Goal: Information Seeking & Learning: Check status

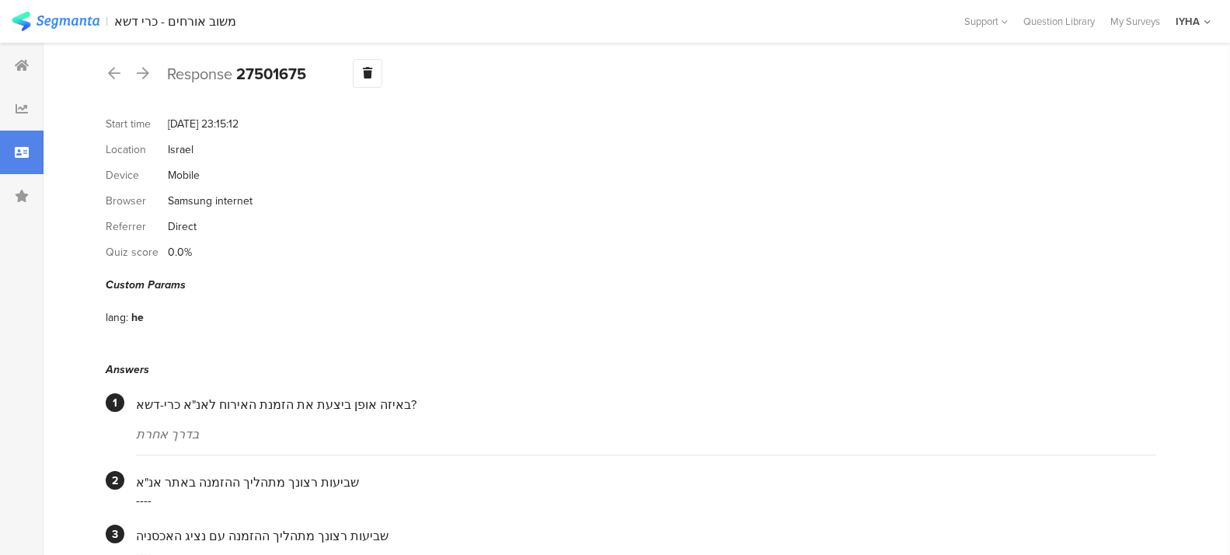
scroll to position [19, 0]
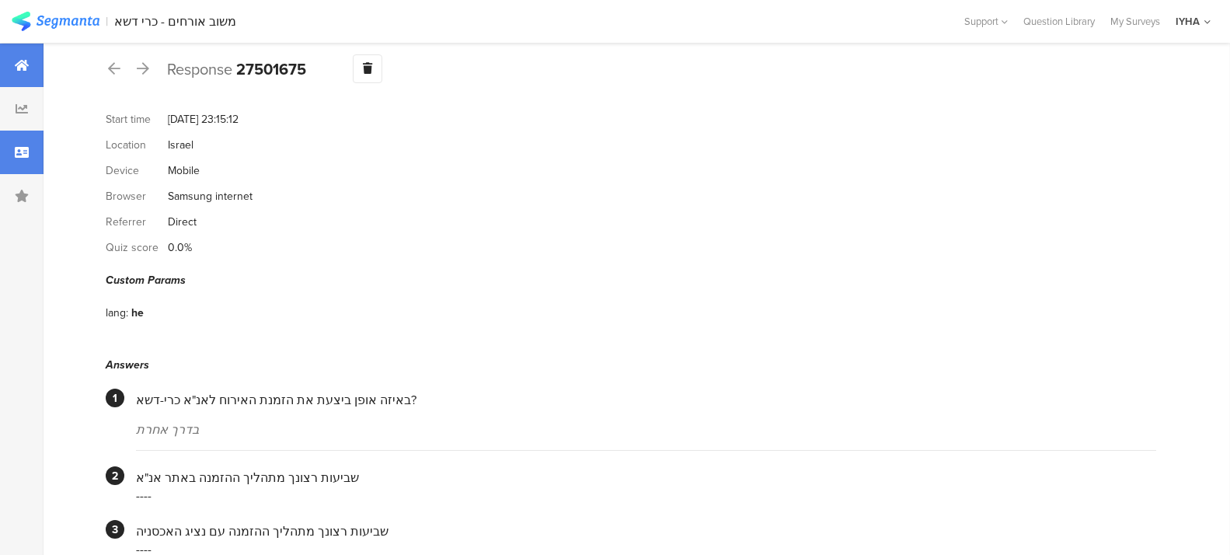
click at [16, 67] on icon at bounding box center [22, 65] width 14 height 12
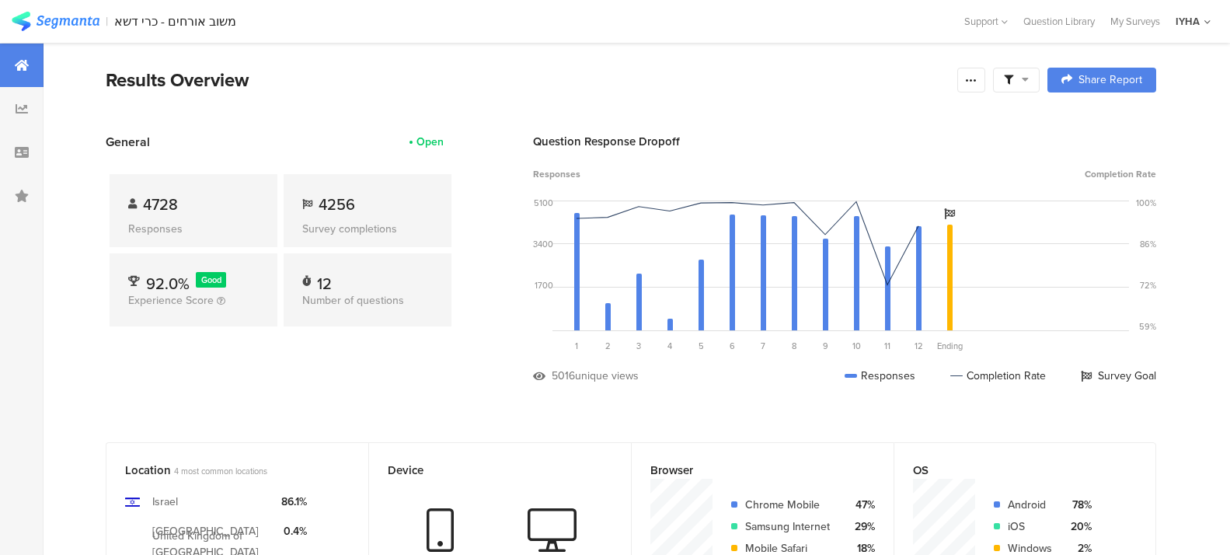
click at [23, 72] on div at bounding box center [22, 66] width 44 height 44
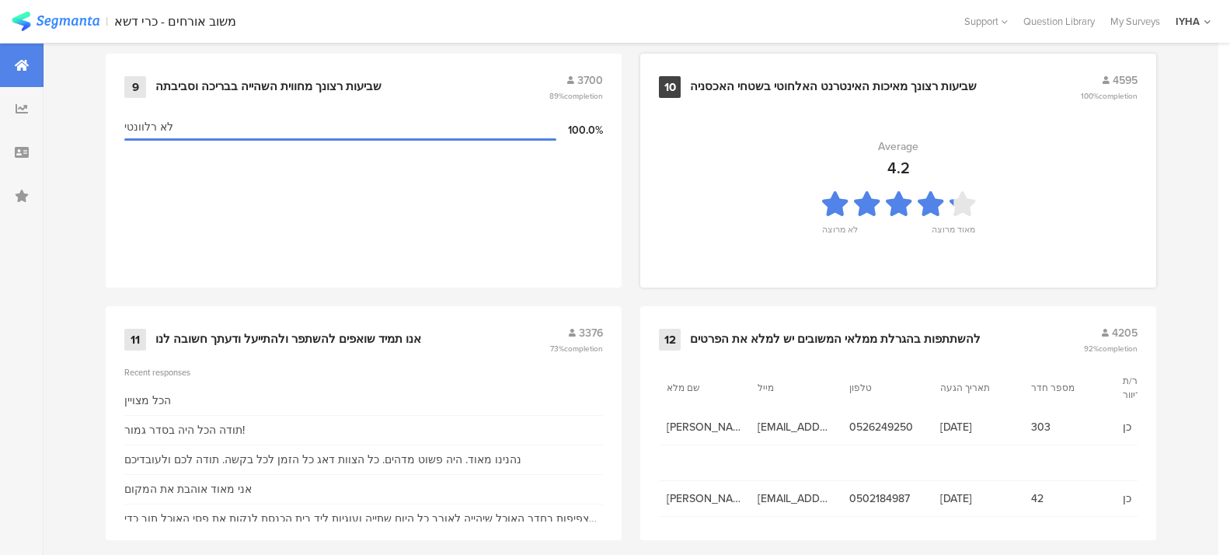
scroll to position [1724, 0]
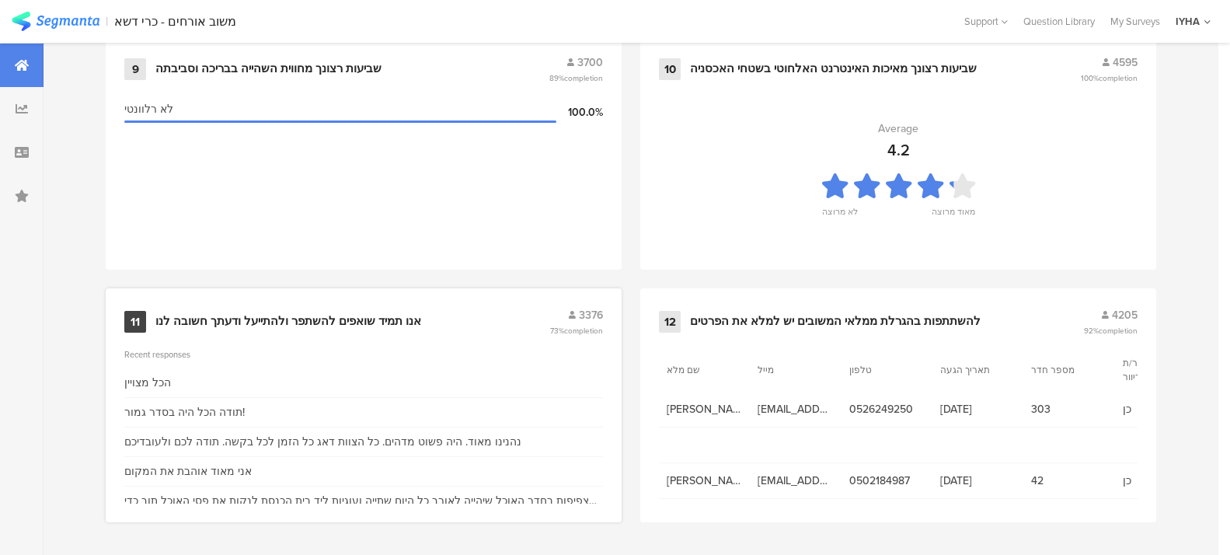
click at [134, 315] on div "11" at bounding box center [135, 322] width 22 height 22
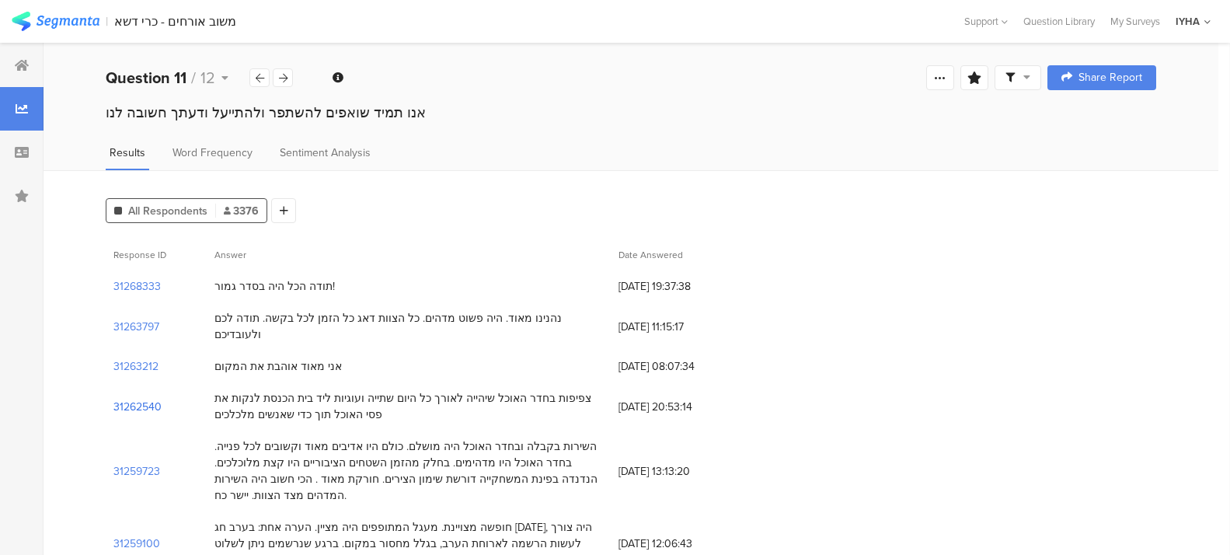
click at [141, 399] on section "31262540" at bounding box center [137, 407] width 48 height 16
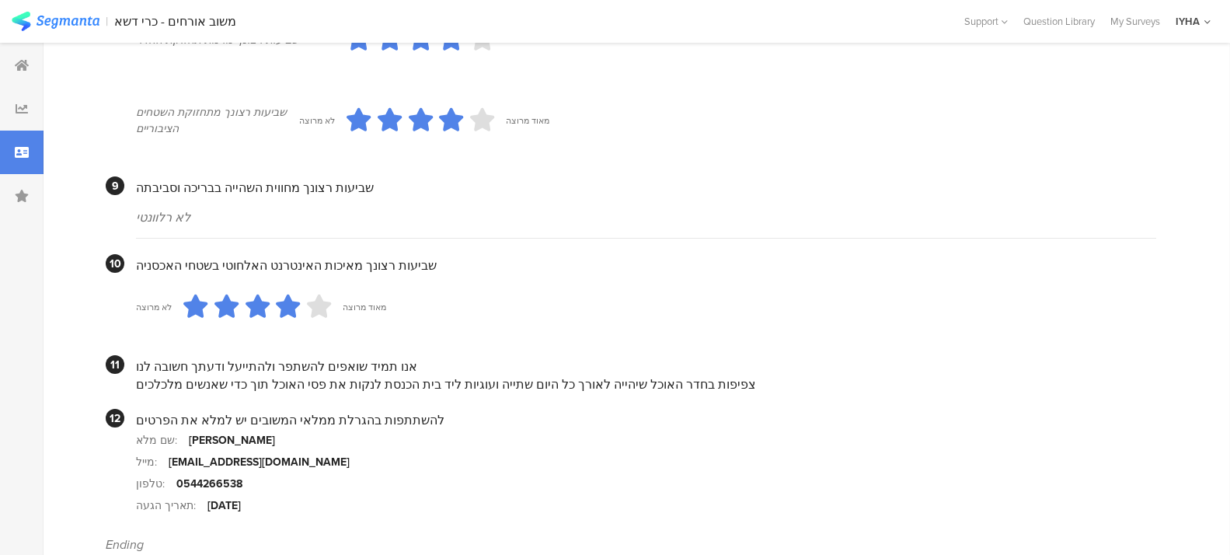
scroll to position [1415, 0]
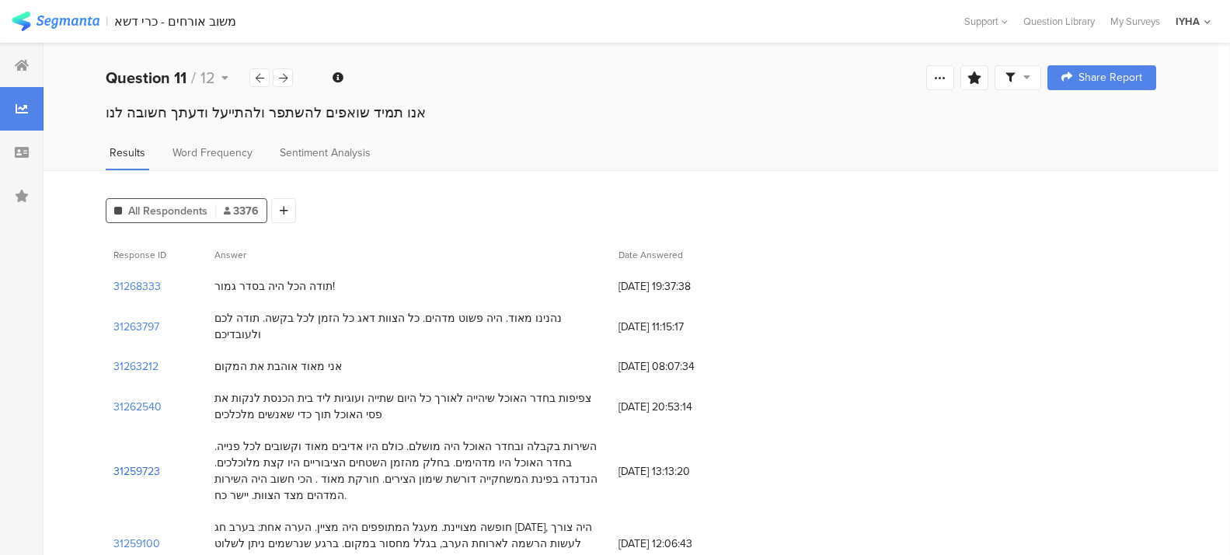
click at [128, 463] on section "31259723" at bounding box center [136, 471] width 47 height 16
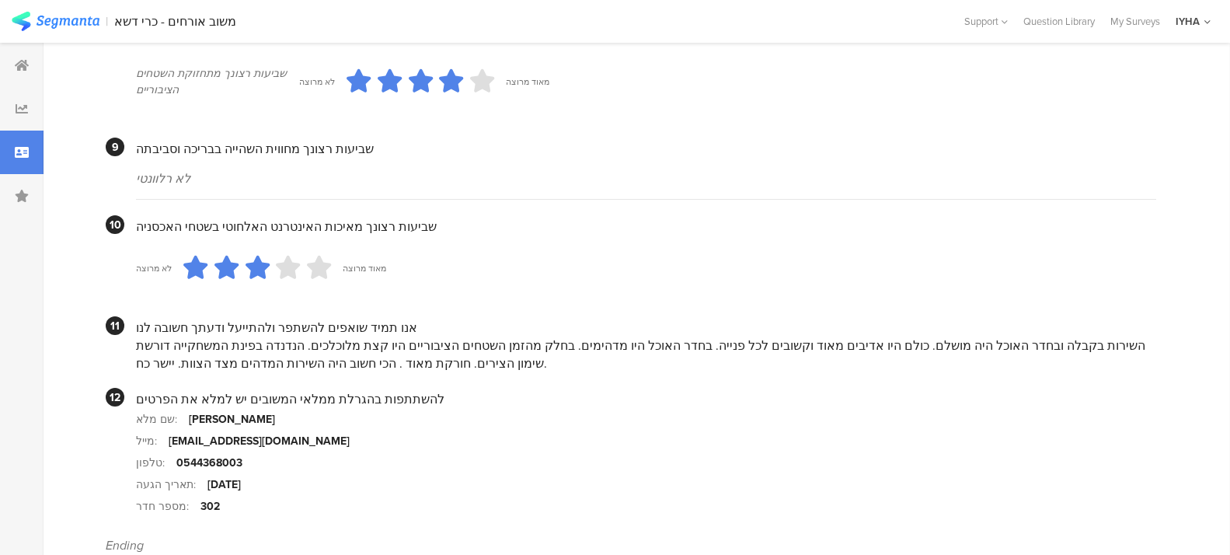
scroll to position [1399, 0]
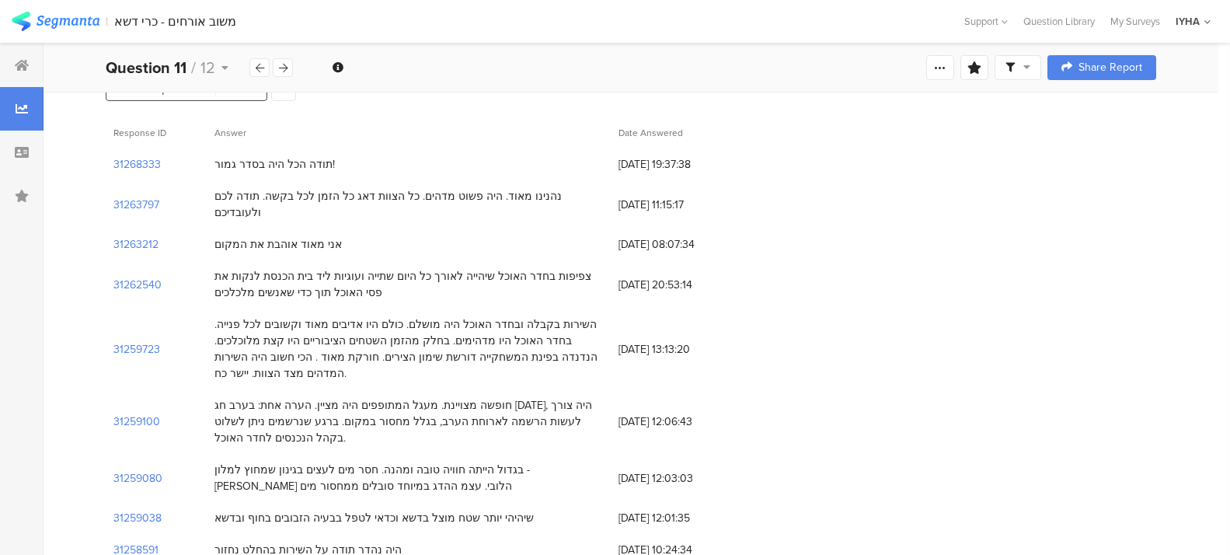
scroll to position [155, 0]
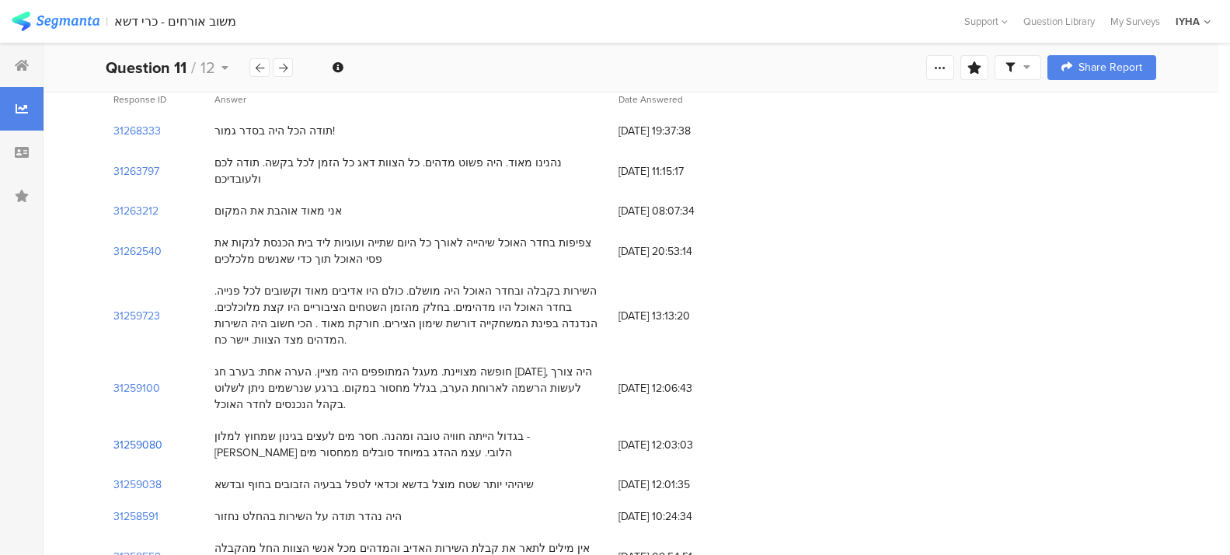
click at [135, 437] on section "31259080" at bounding box center [137, 445] width 49 height 16
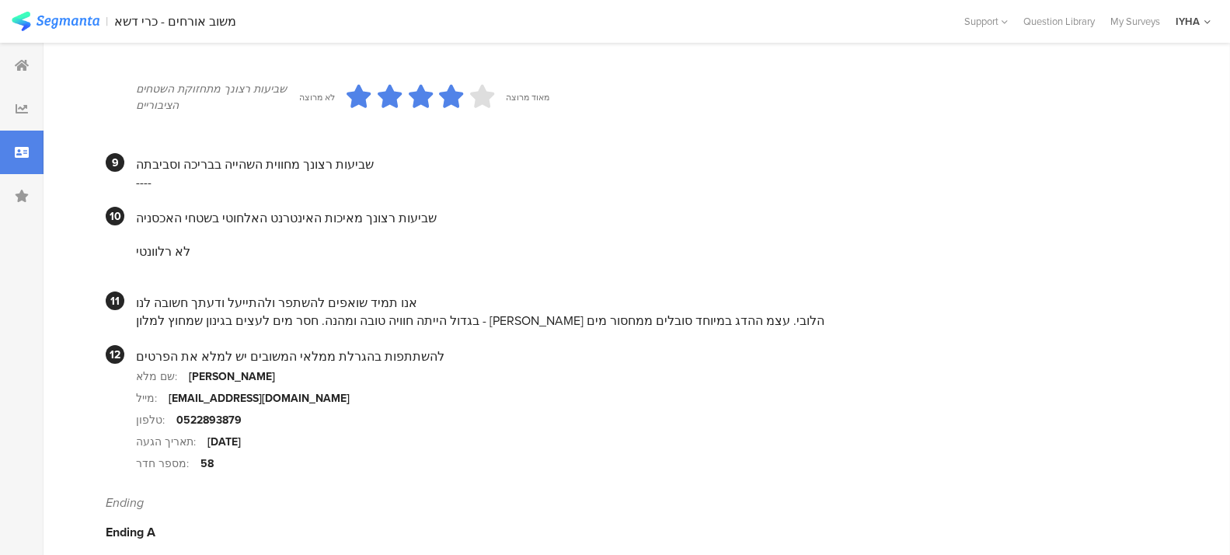
scroll to position [1393, 0]
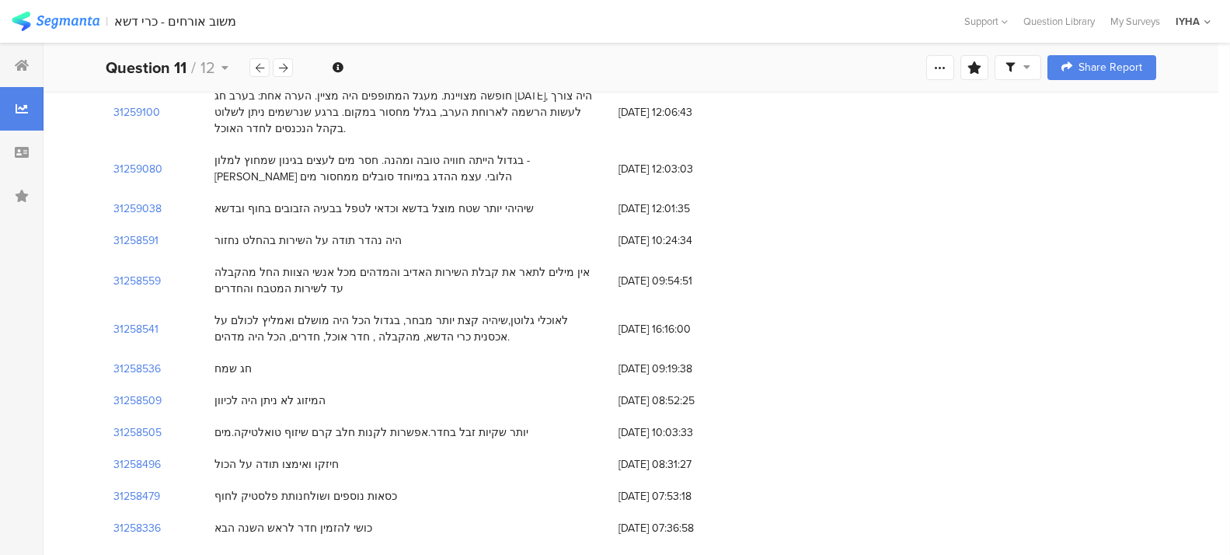
scroll to position [486, 0]
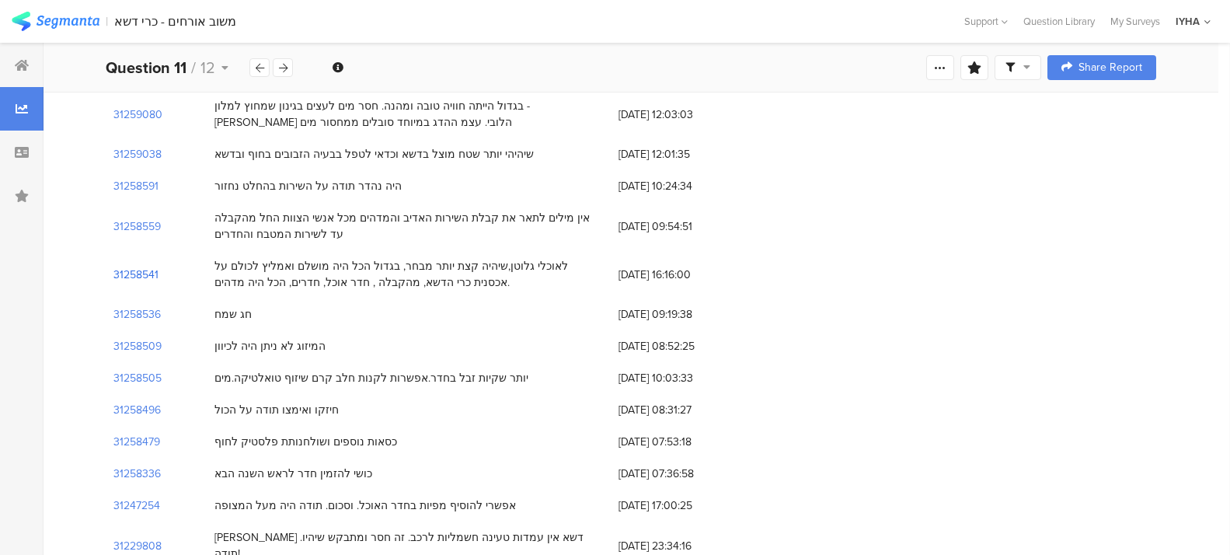
click at [140, 267] on section "31258541" at bounding box center [135, 275] width 45 height 16
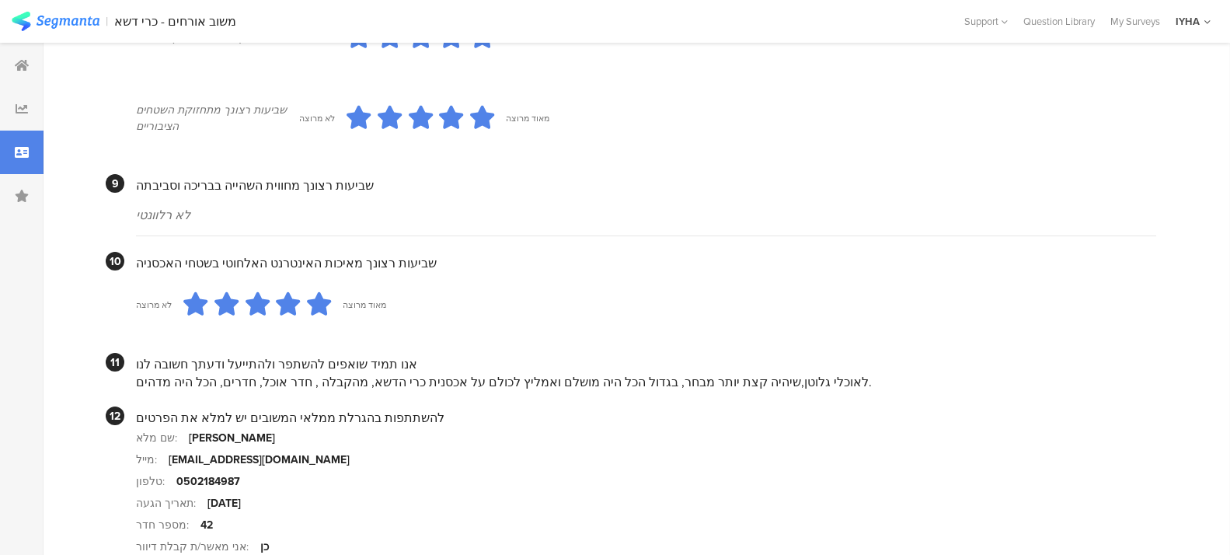
scroll to position [1418, 0]
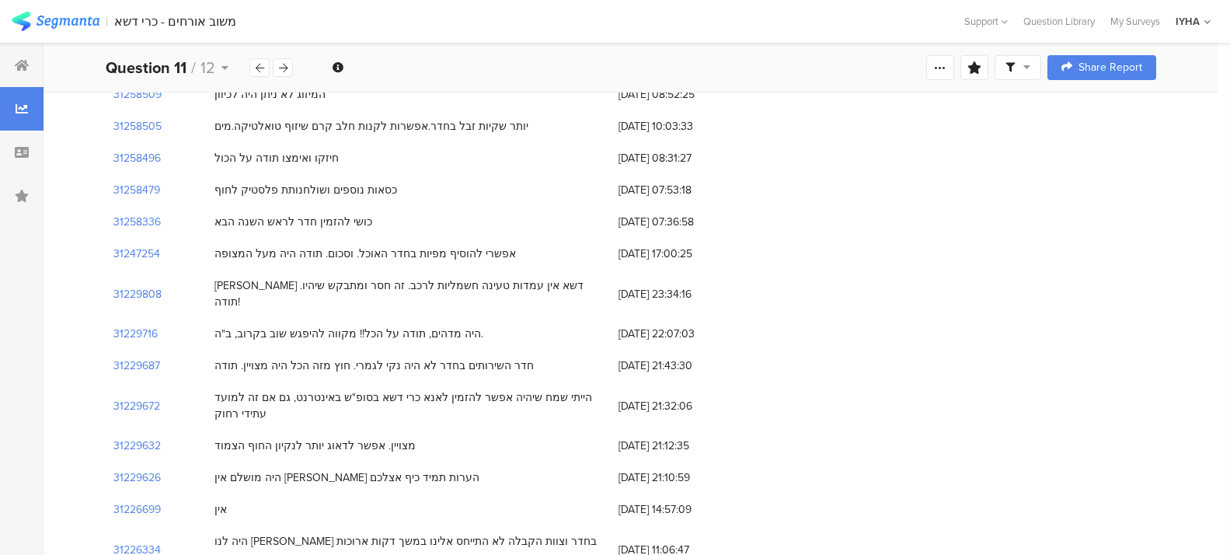
scroll to position [738, 0]
click at [127, 357] on section "31229687" at bounding box center [136, 365] width 47 height 16
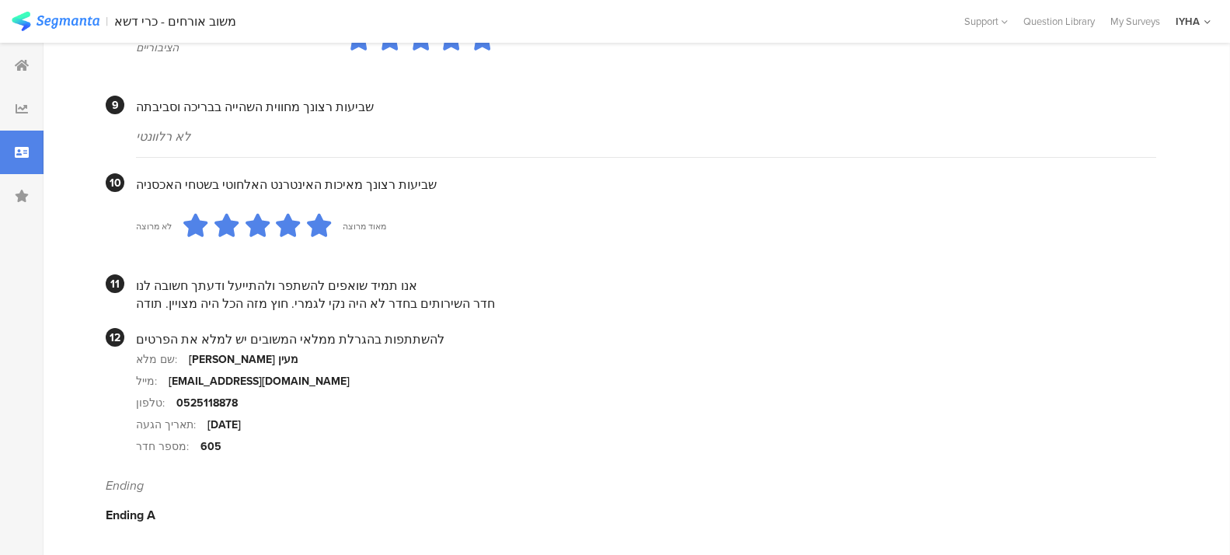
scroll to position [1407, 0]
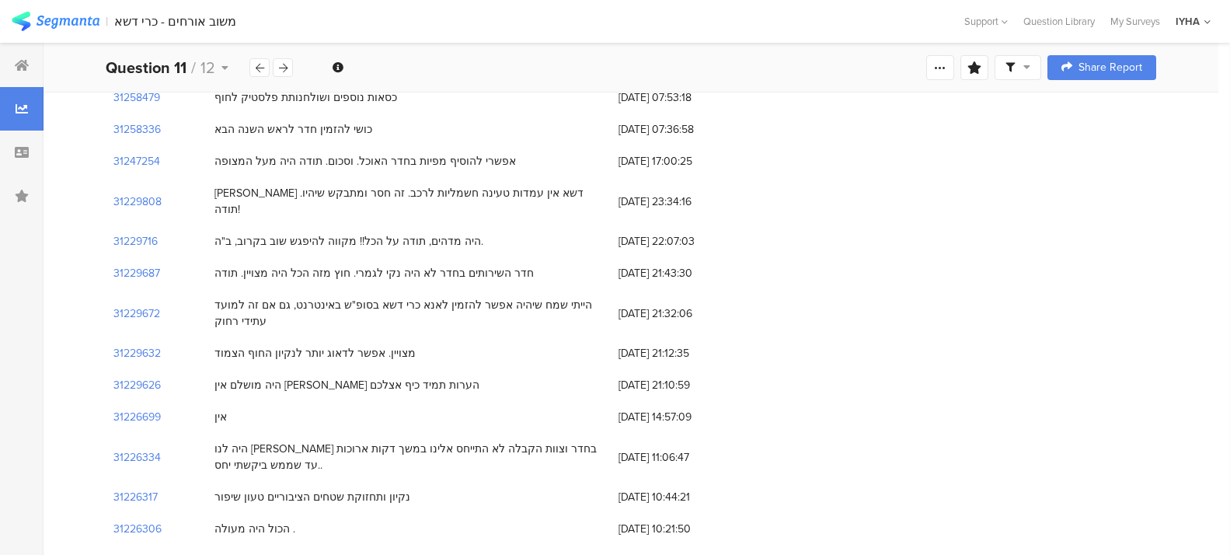
scroll to position [835, 0]
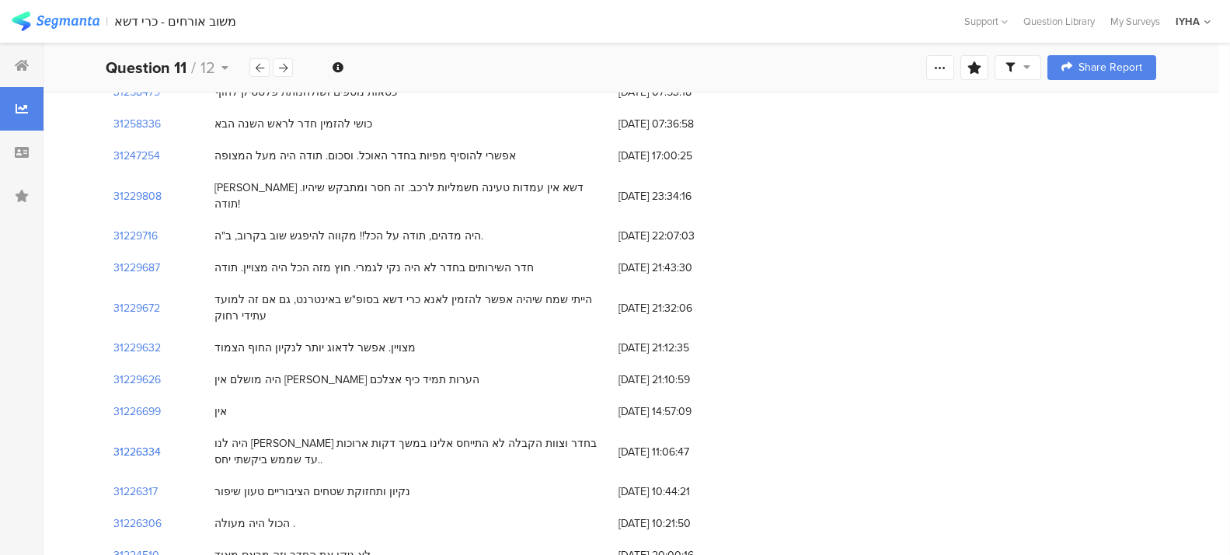
click at [134, 444] on section "31226334" at bounding box center [136, 452] width 47 height 16
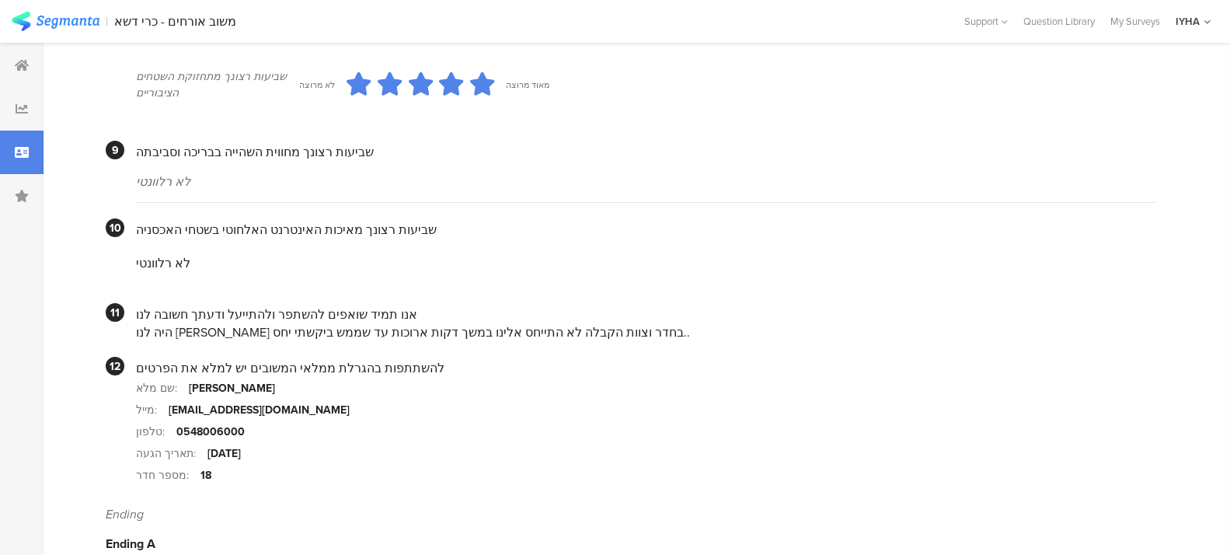
scroll to position [1379, 0]
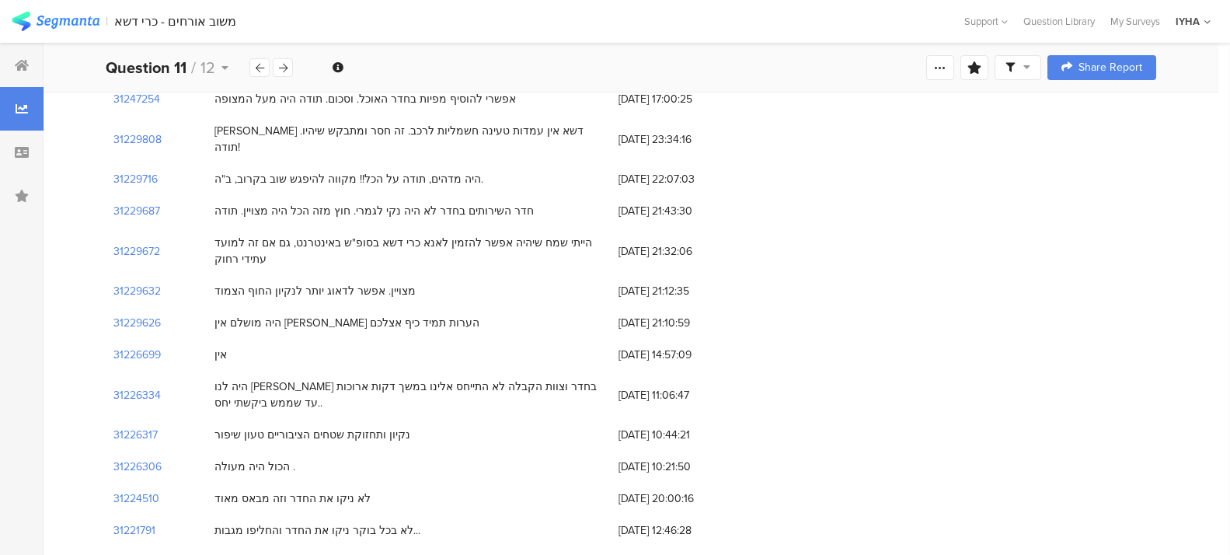
scroll to position [894, 0]
click at [139, 425] on section "31226317" at bounding box center [135, 433] width 44 height 16
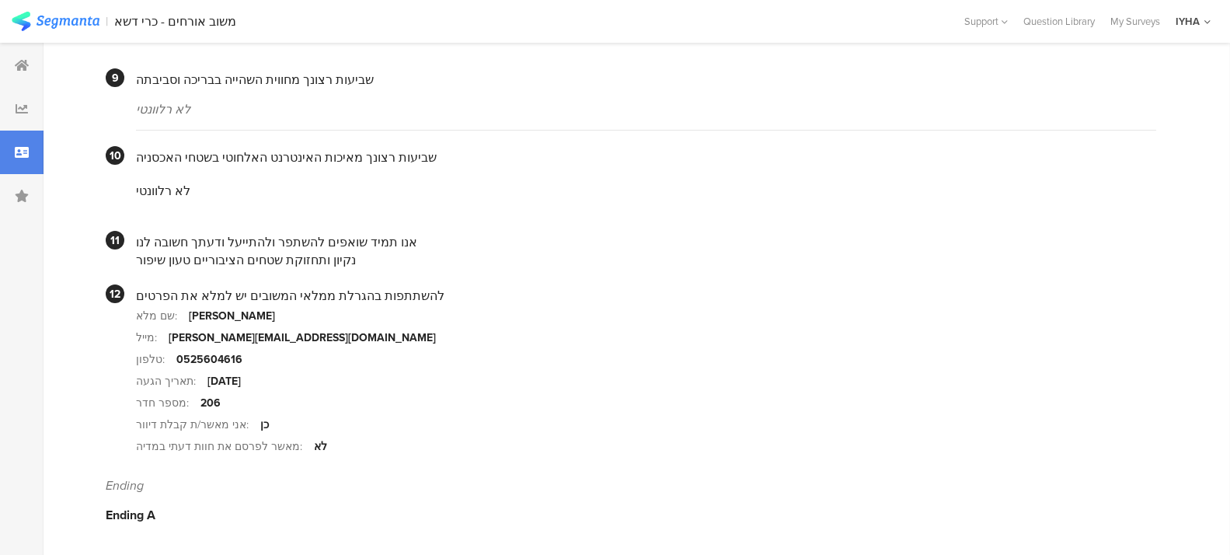
scroll to position [1434, 0]
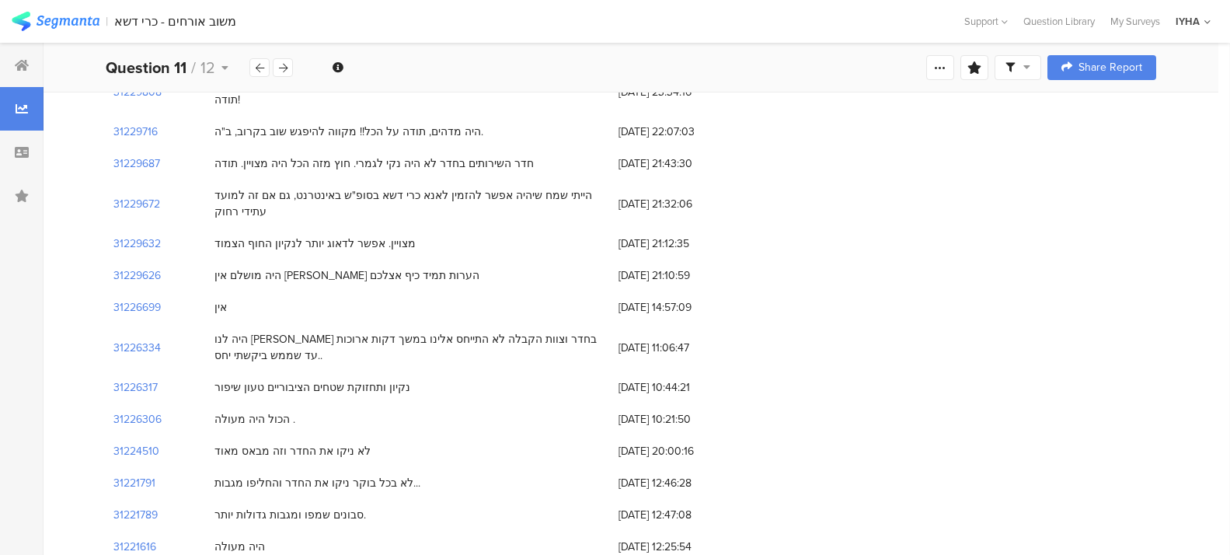
scroll to position [952, 0]
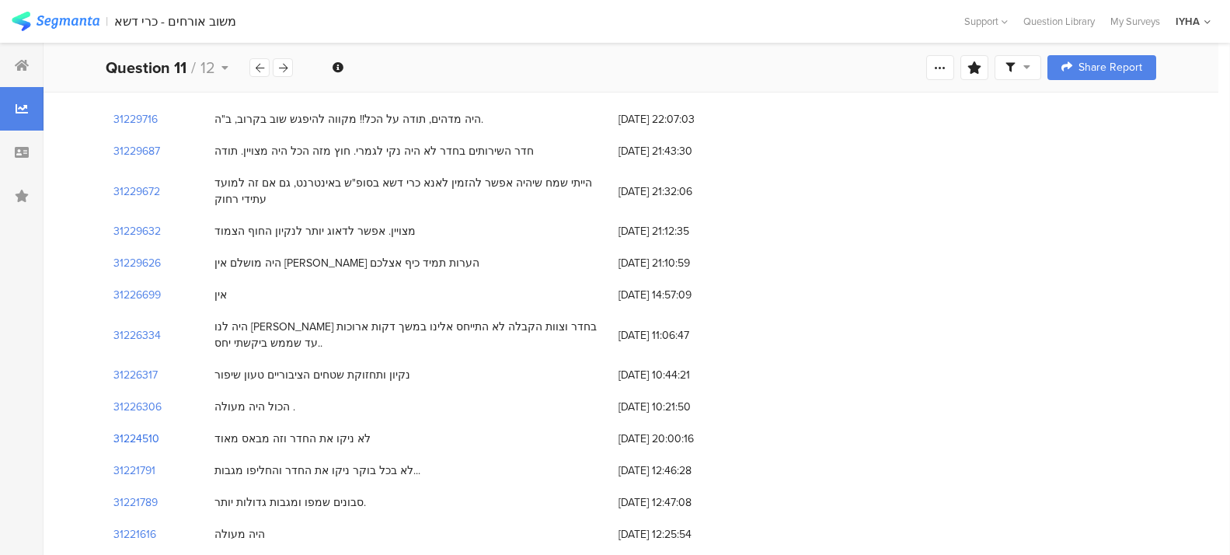
click at [127, 431] on section "31224510" at bounding box center [136, 439] width 46 height 16
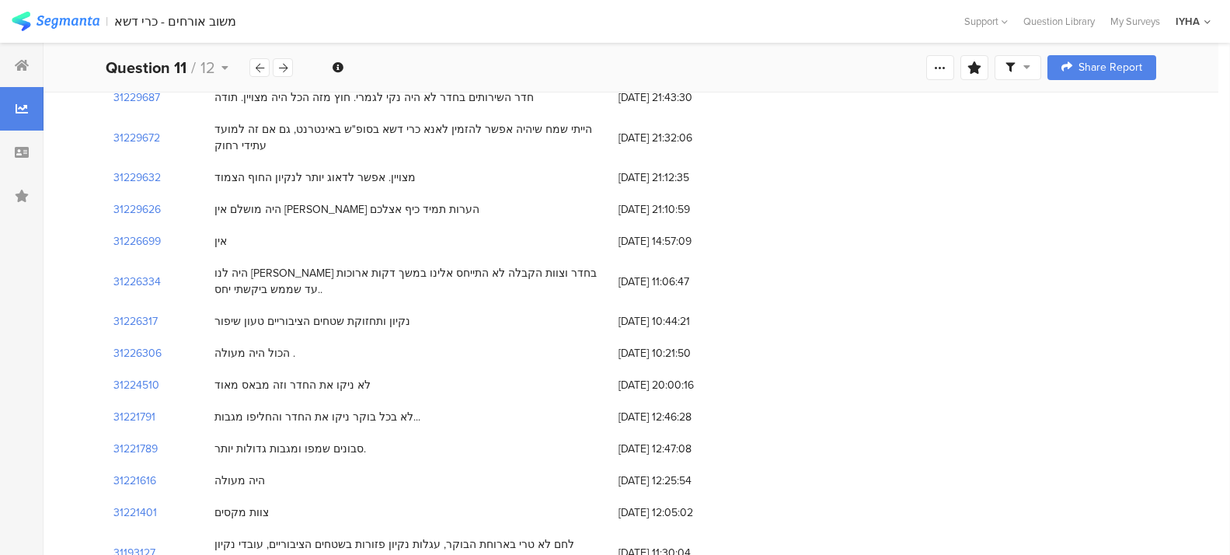
scroll to position [1010, 0]
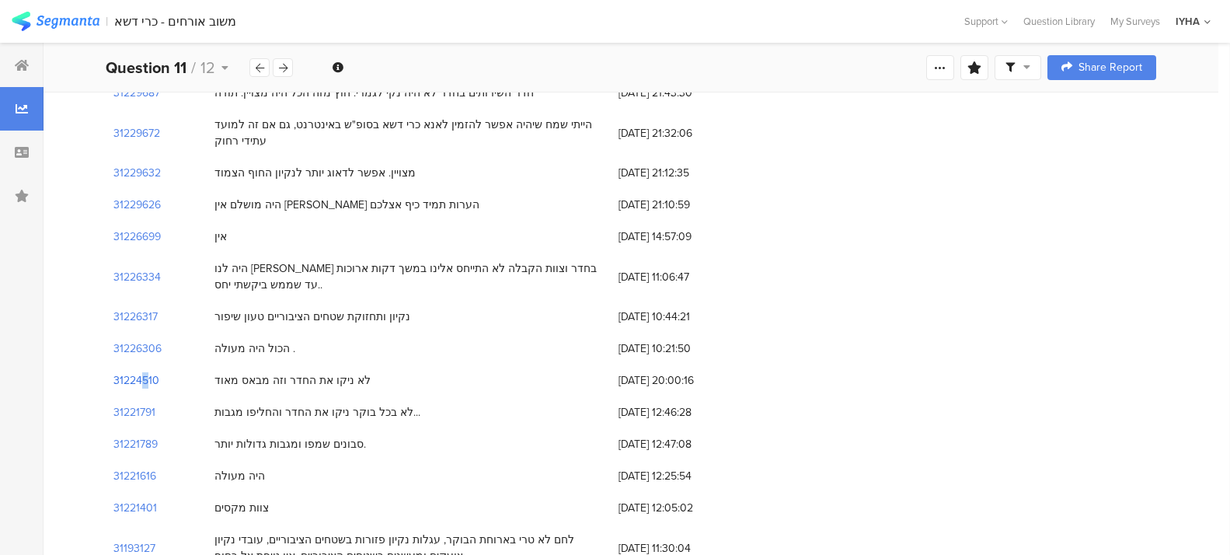
click at [126, 372] on section "31224510" at bounding box center [136, 380] width 46 height 16
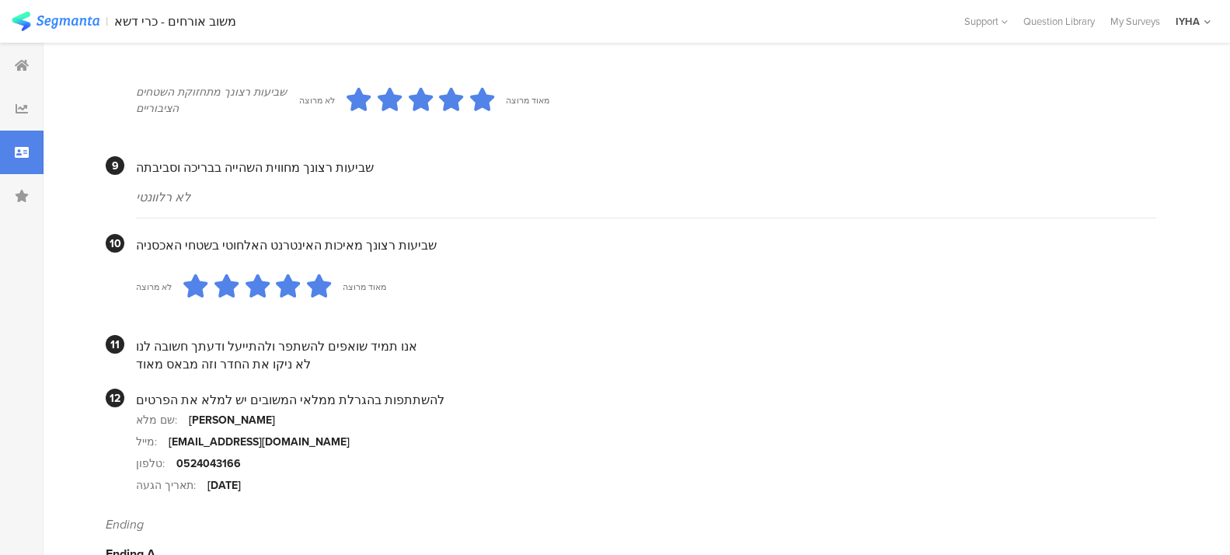
scroll to position [1379, 0]
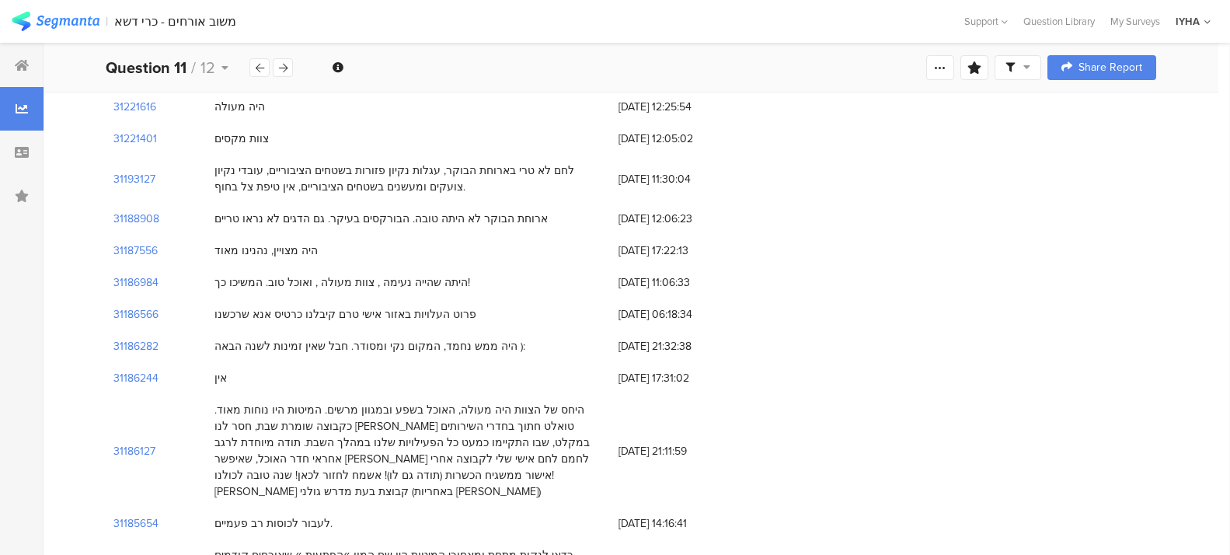
scroll to position [1010, 0]
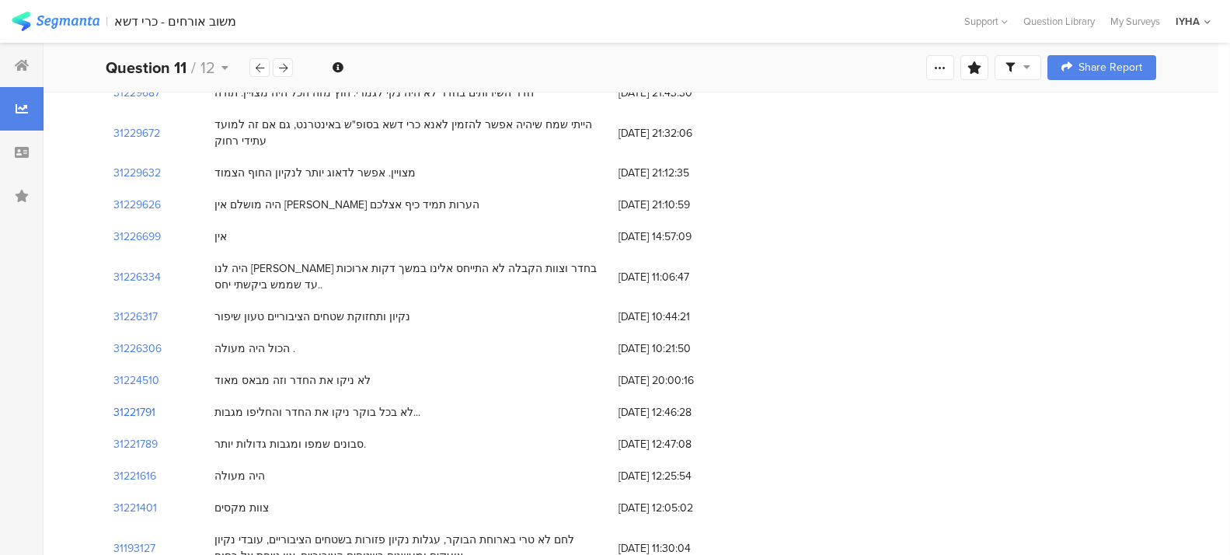
click at [141, 404] on section "31221791" at bounding box center [134, 412] width 42 height 16
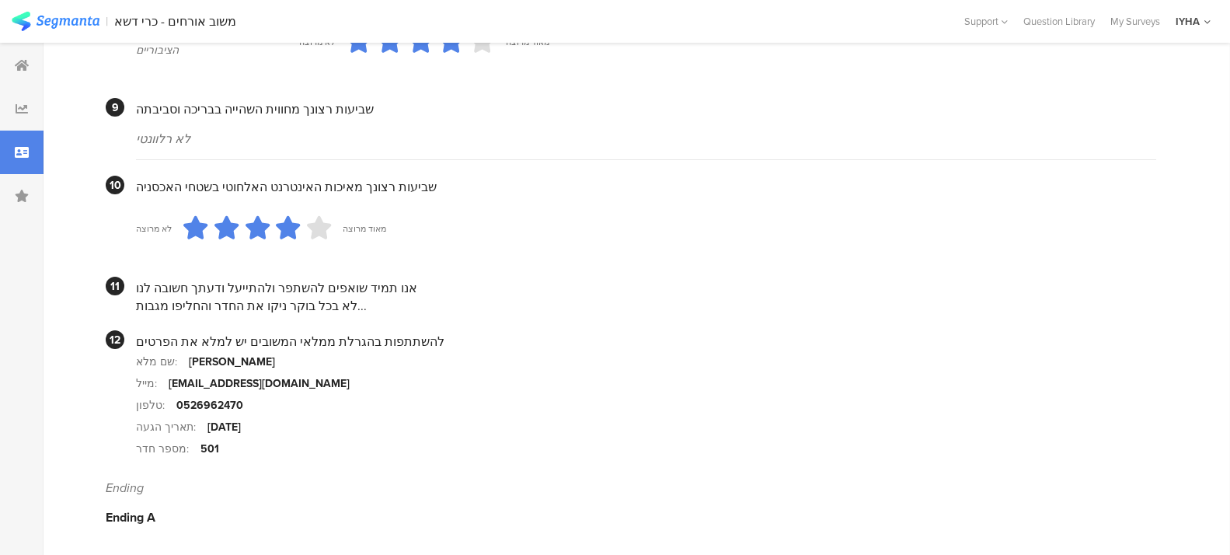
scroll to position [1421, 0]
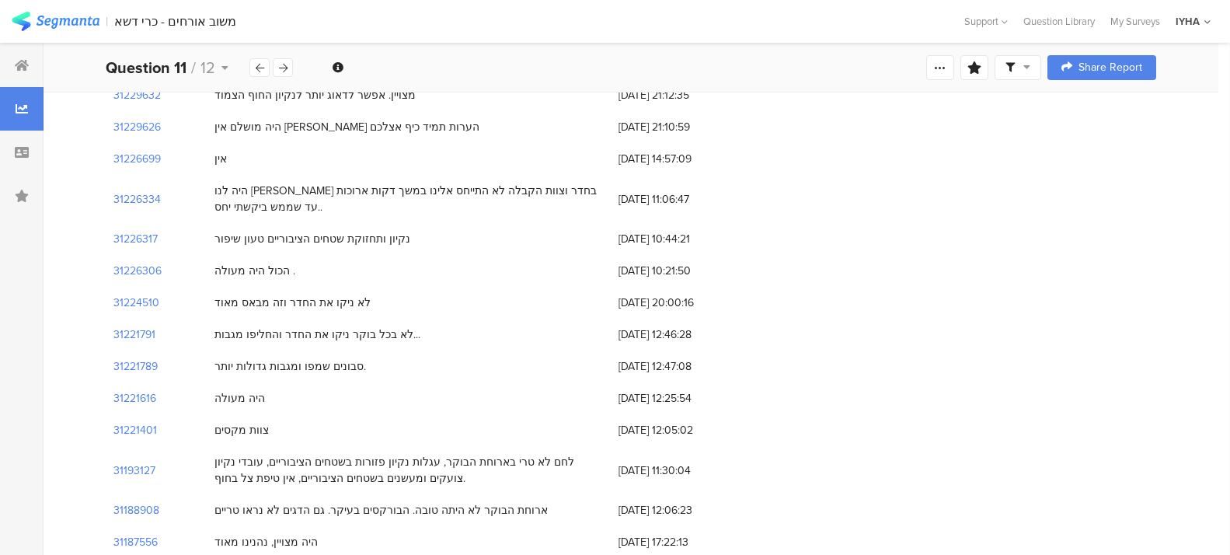
scroll to position [1107, 0]
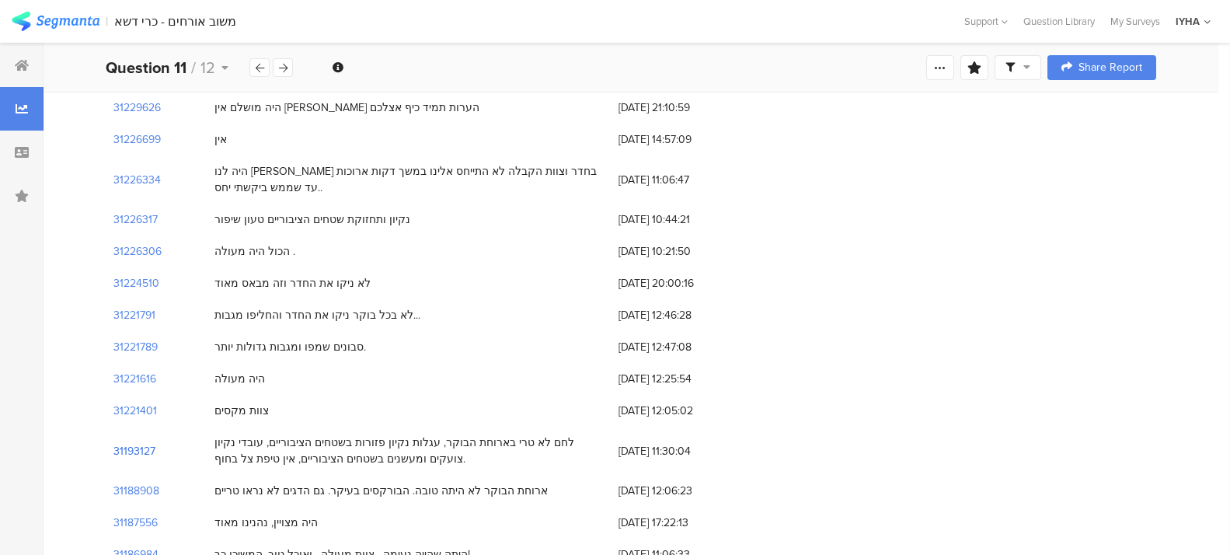
click at [141, 443] on section "31193127" at bounding box center [134, 451] width 42 height 16
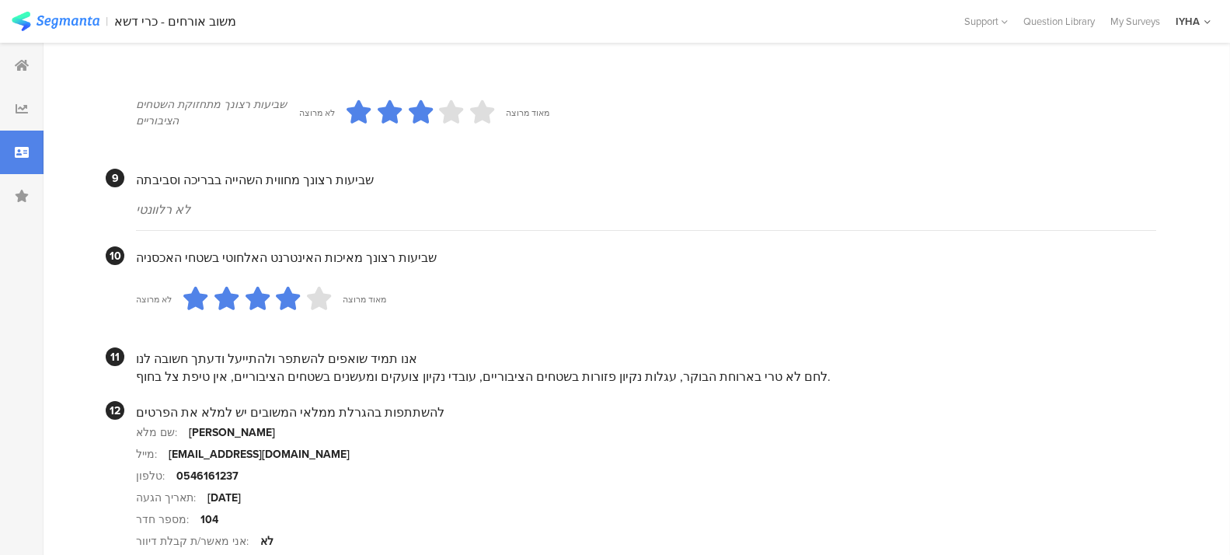
scroll to position [1438, 0]
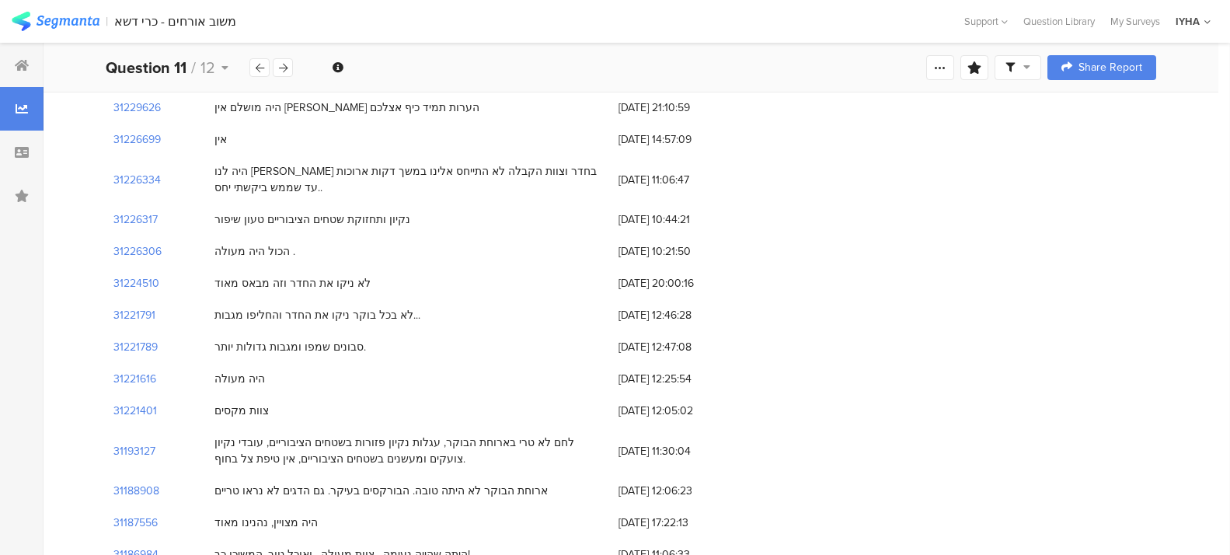
scroll to position [1088, 0]
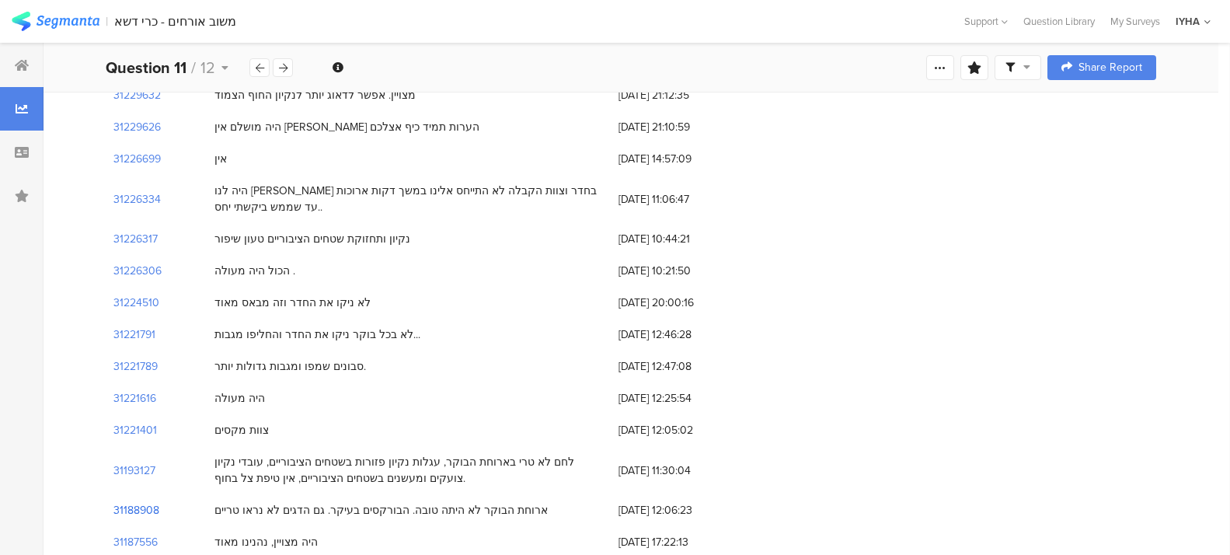
click at [134, 471] on section "31188908" at bounding box center [136, 510] width 46 height 16
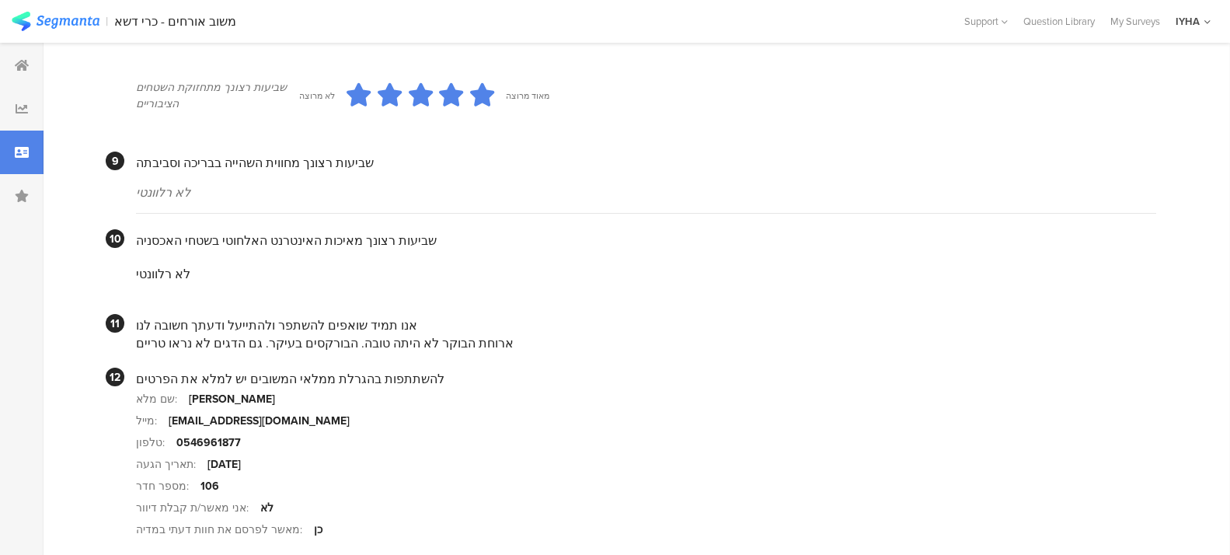
scroll to position [1464, 0]
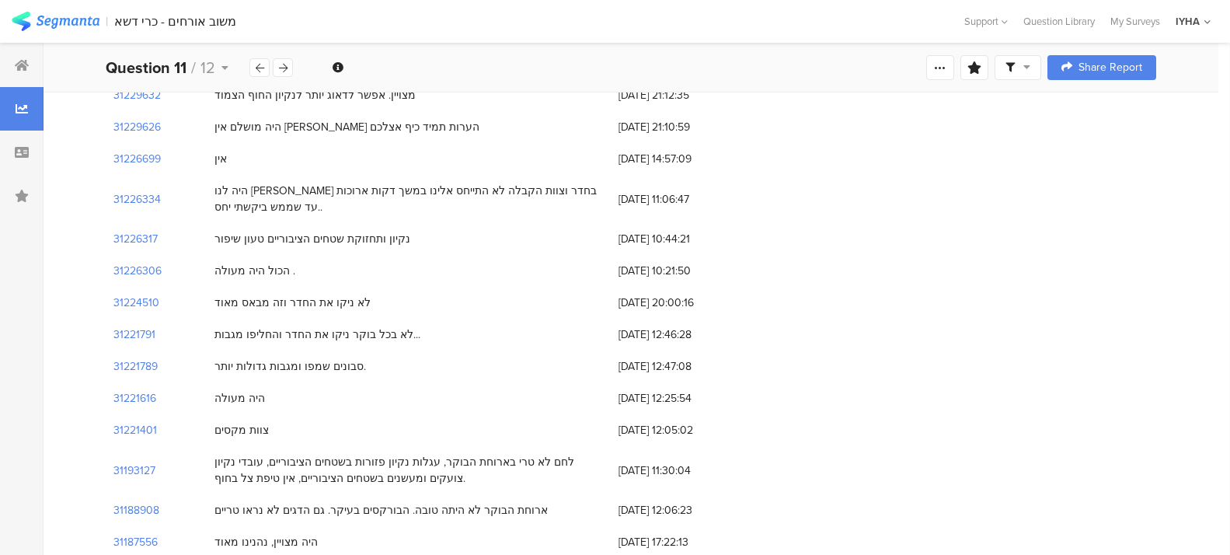
scroll to position [1204, 0]
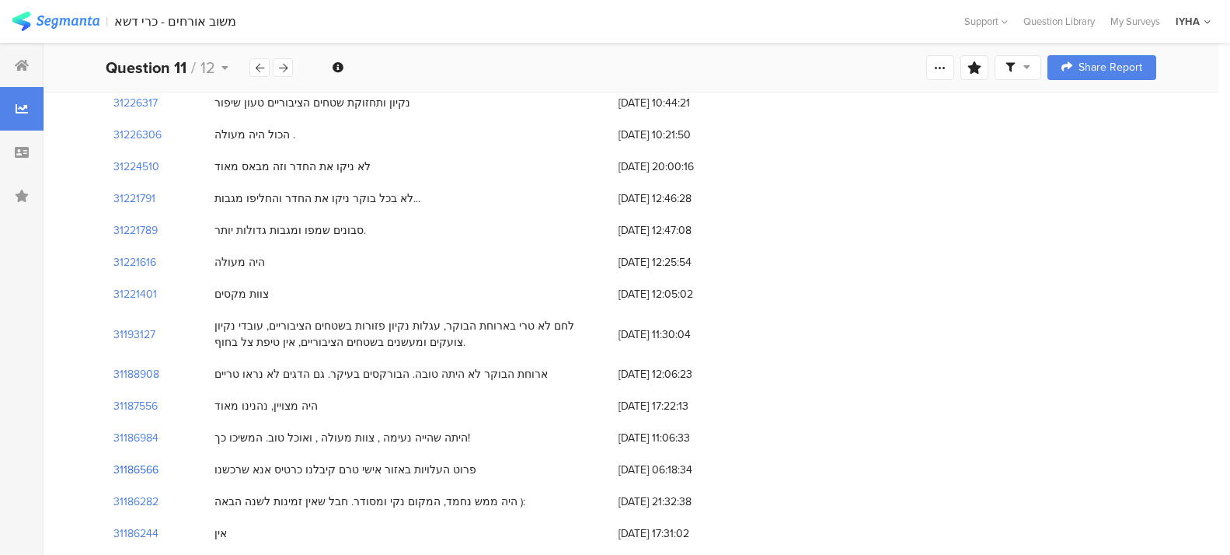
click at [145, 462] on section "31186566" at bounding box center [135, 470] width 45 height 16
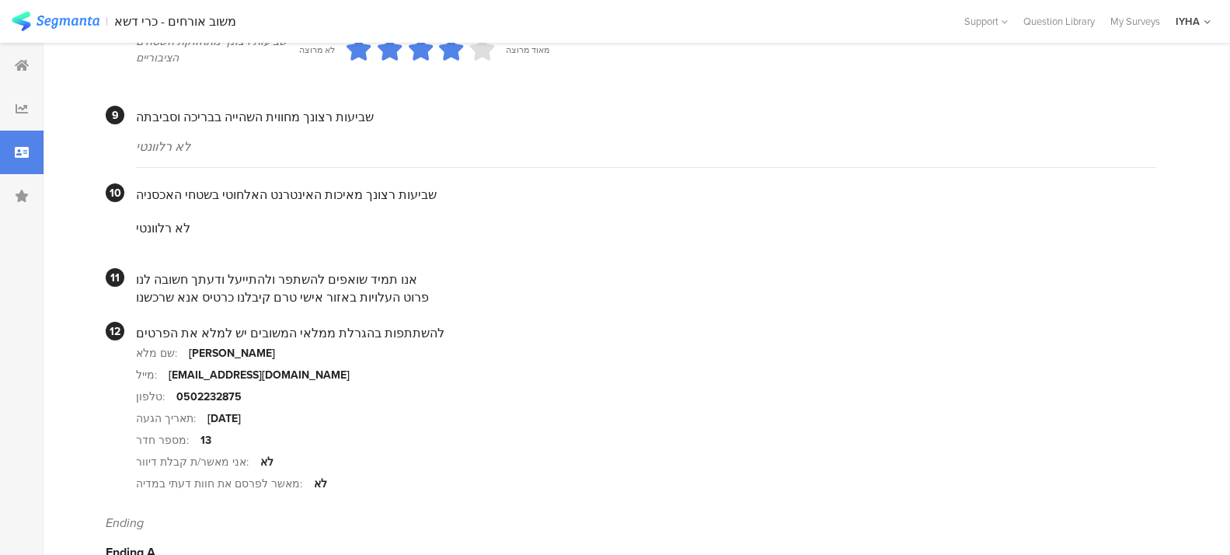
scroll to position [1431, 0]
